Goal: Navigation & Orientation: Find specific page/section

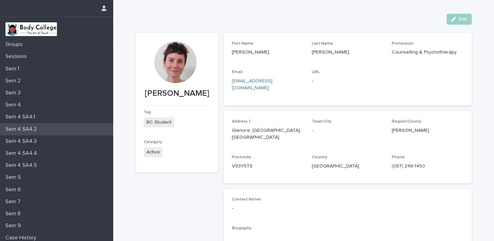
scroll to position [61, 0]
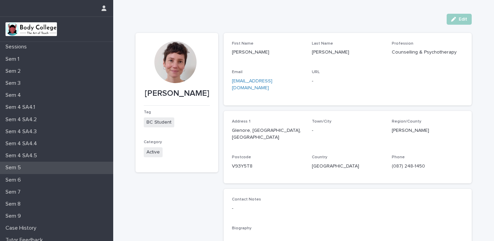
click at [11, 169] on p "Sem 5" at bounding box center [15, 167] width 24 height 7
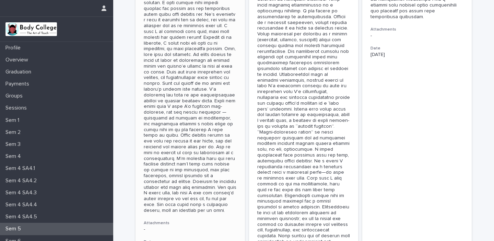
scroll to position [326, 0]
